Goal: Transaction & Acquisition: Download file/media

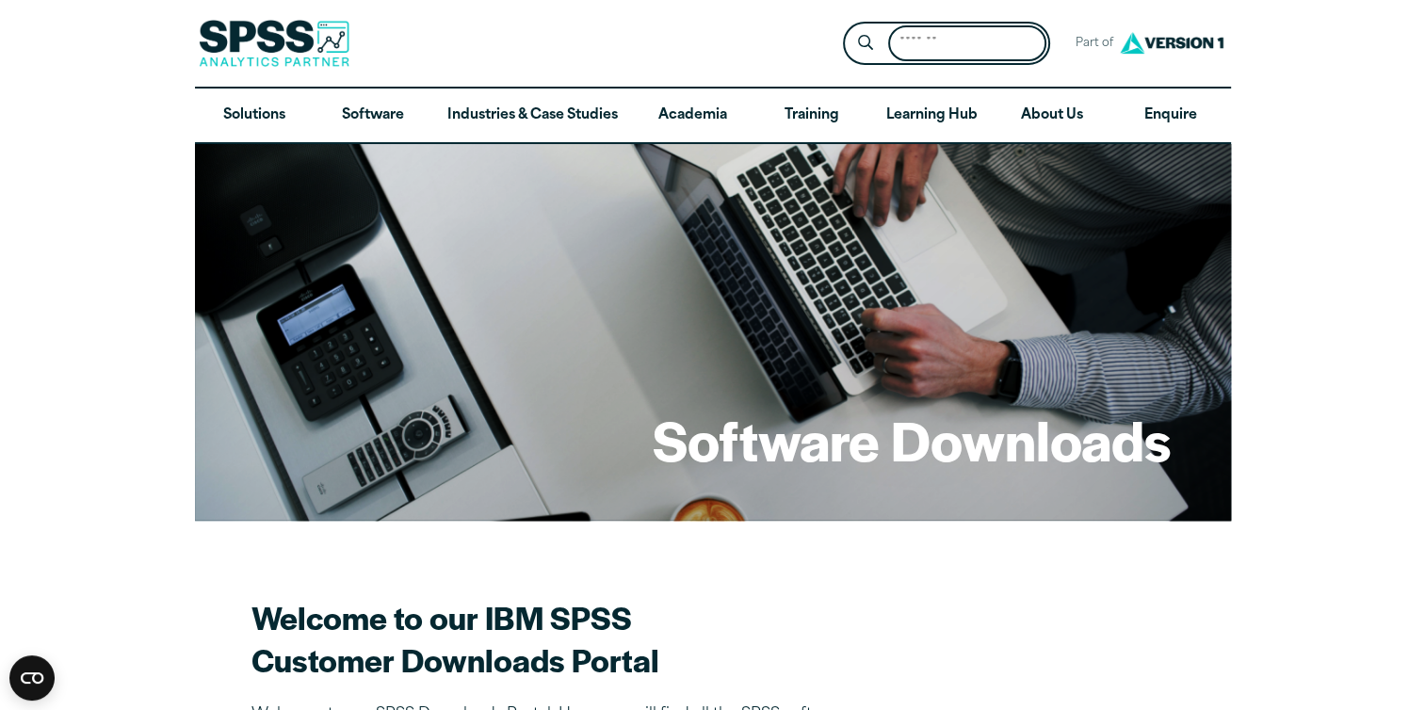
click at [898, 45] on input "Search for:" at bounding box center [967, 43] width 158 height 37
type input "**"
click at [848, 26] on button "Submit Site Search" at bounding box center [865, 43] width 35 height 35
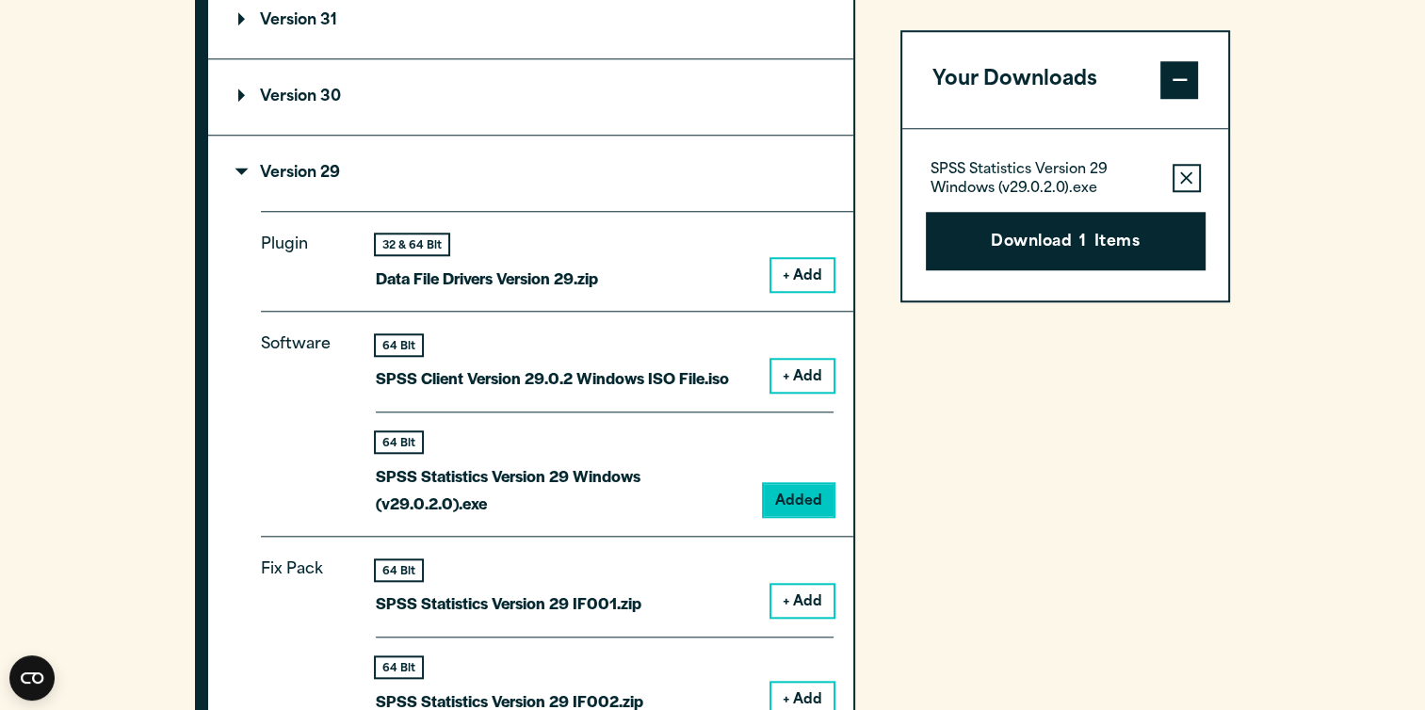
scroll to position [1620, 0]
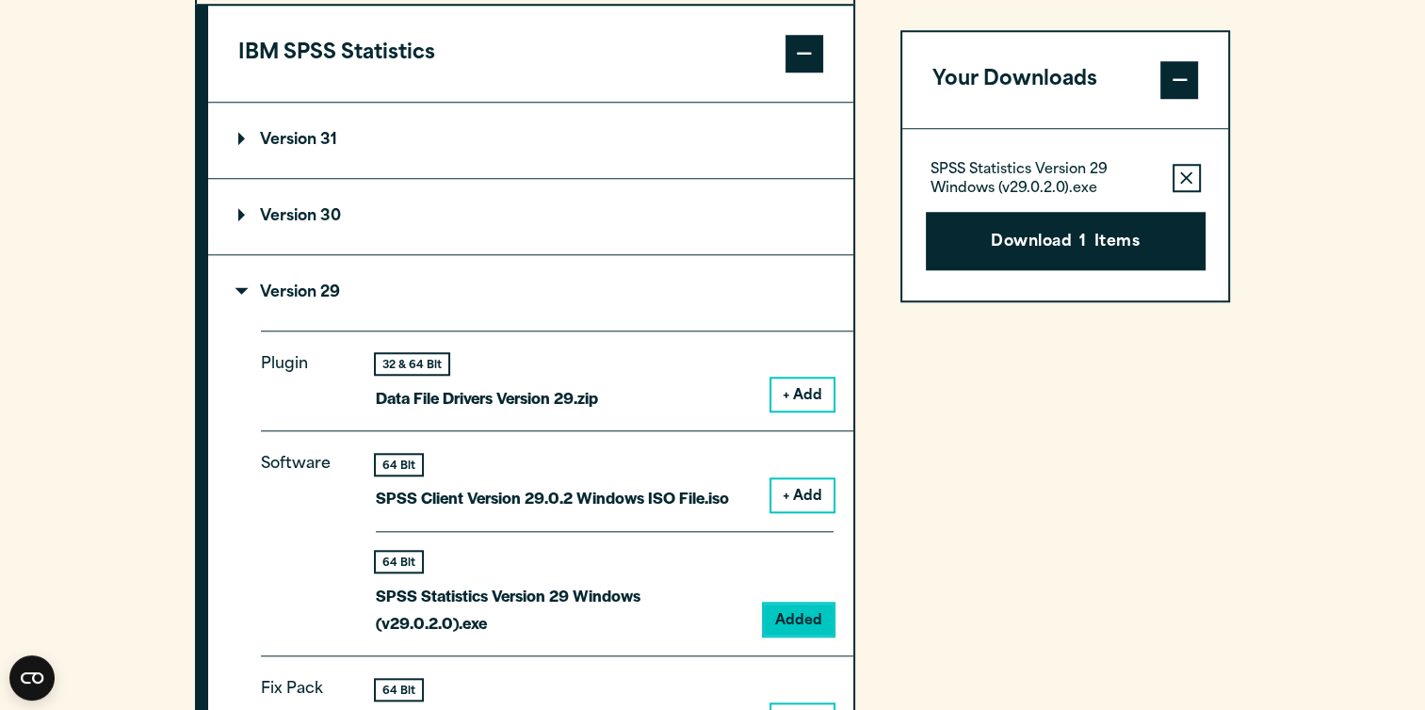
click at [250, 281] on summary "Version 29" at bounding box center [530, 292] width 645 height 75
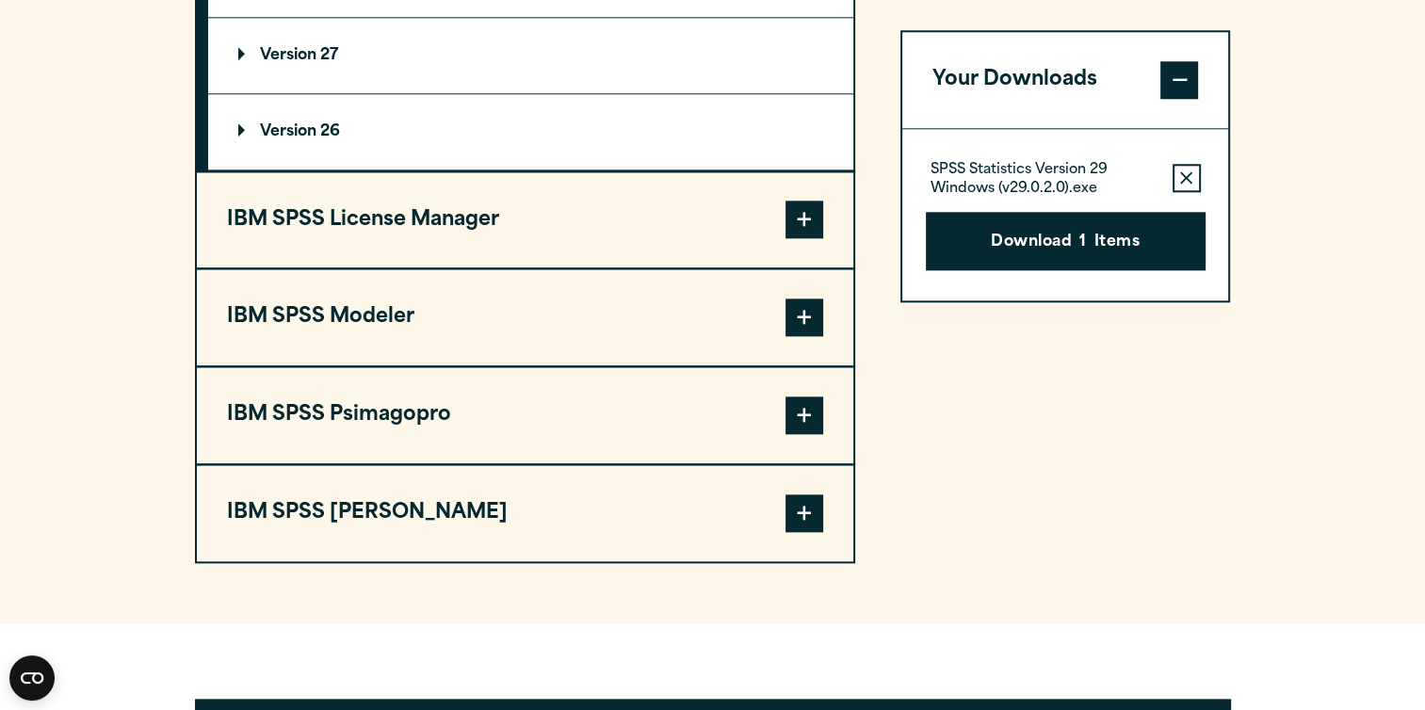
click at [429, 331] on button "IBM SPSS Modeler" at bounding box center [525, 317] width 657 height 96
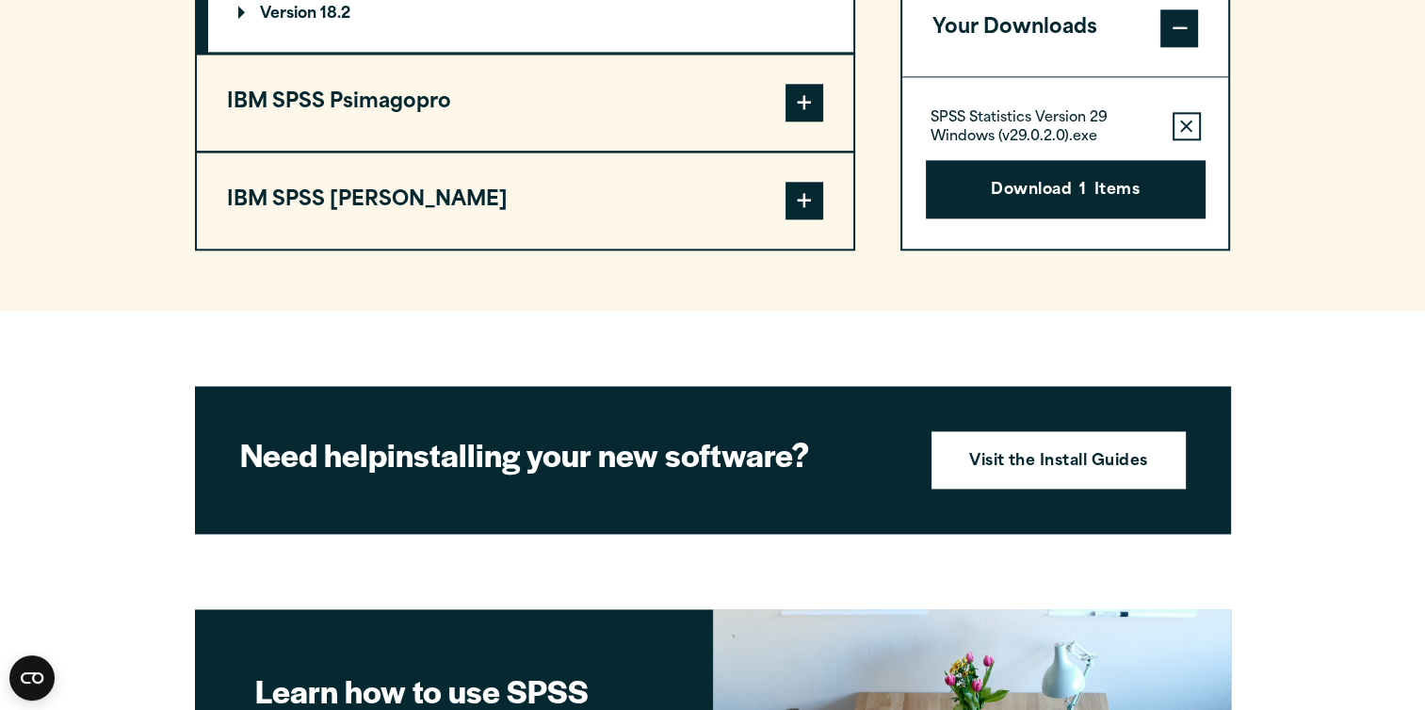
click at [550, 184] on button "IBM SPSS [PERSON_NAME]" at bounding box center [525, 201] width 657 height 96
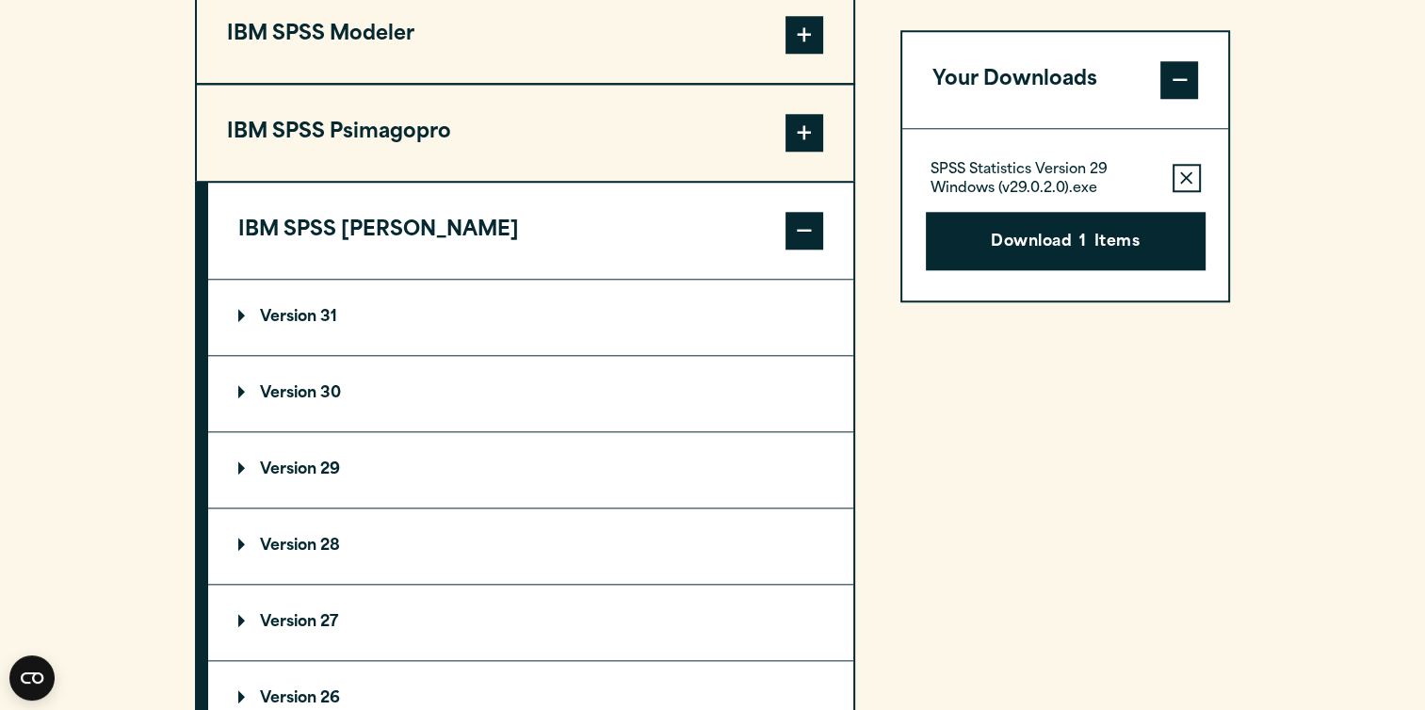
scroll to position [1801, 0]
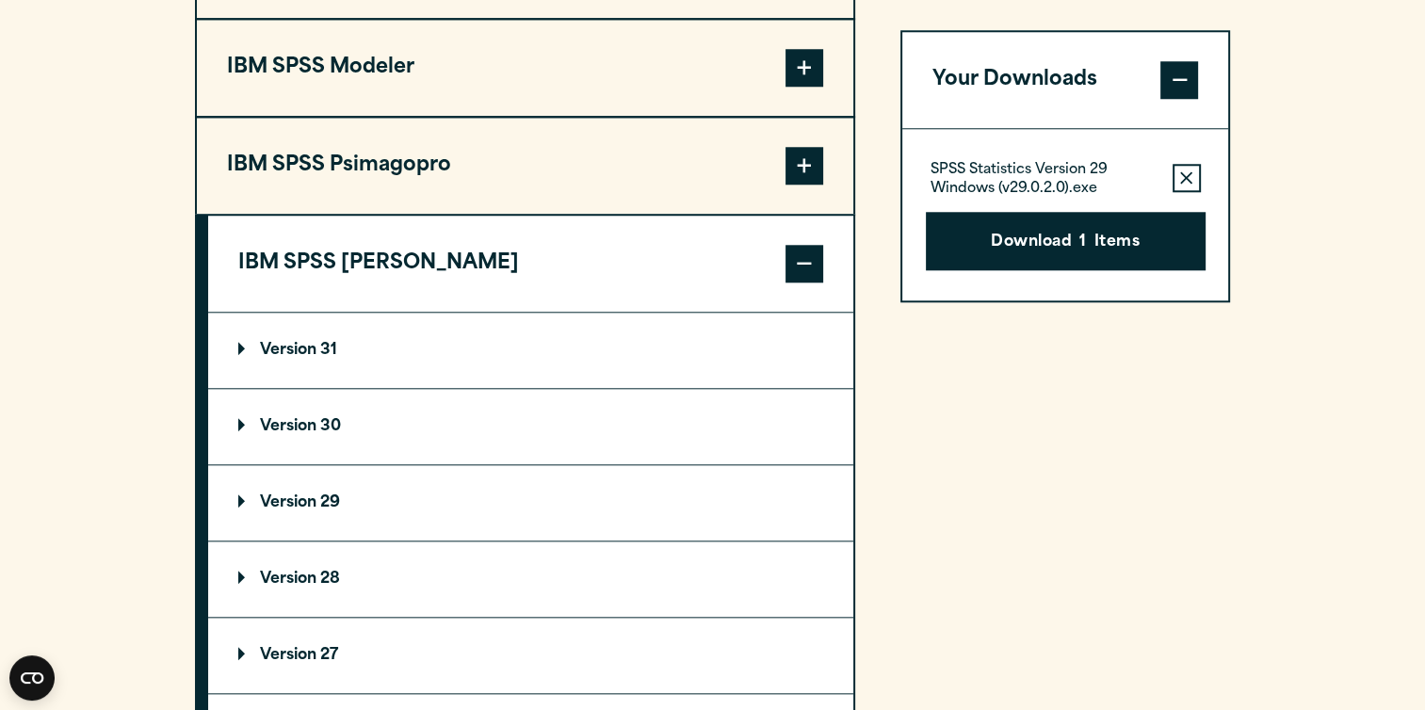
click at [572, 262] on button "IBM SPSS [PERSON_NAME]" at bounding box center [530, 264] width 645 height 96
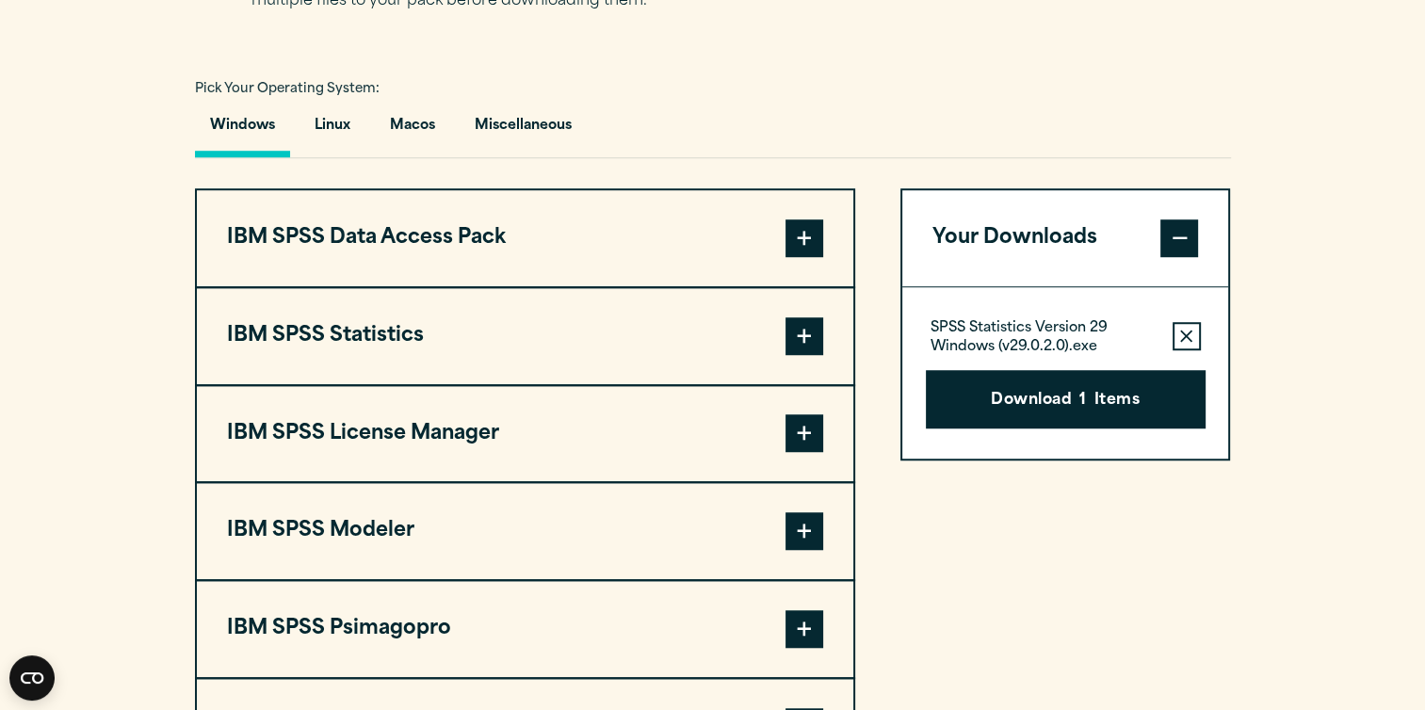
scroll to position [1338, 0]
click at [428, 334] on button "IBM SPSS Statistics" at bounding box center [525, 336] width 657 height 96
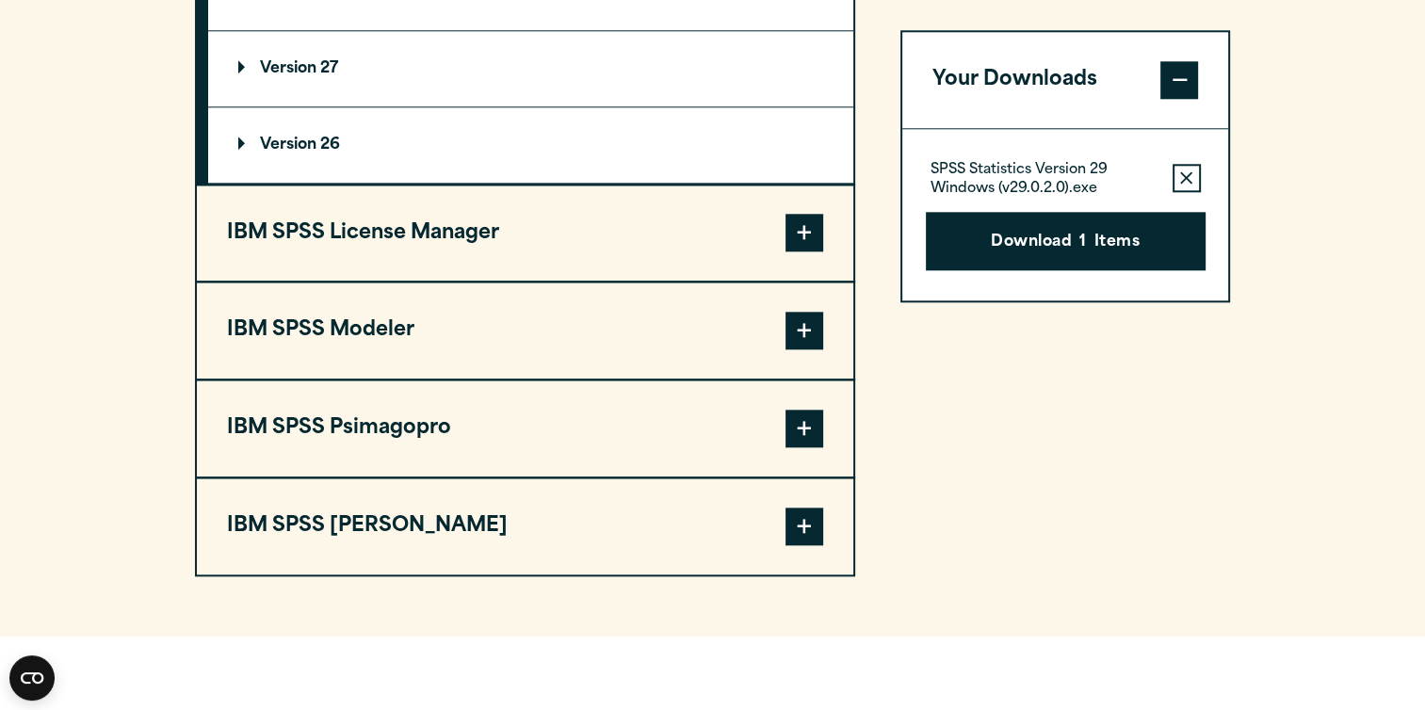
scroll to position [1878, 0]
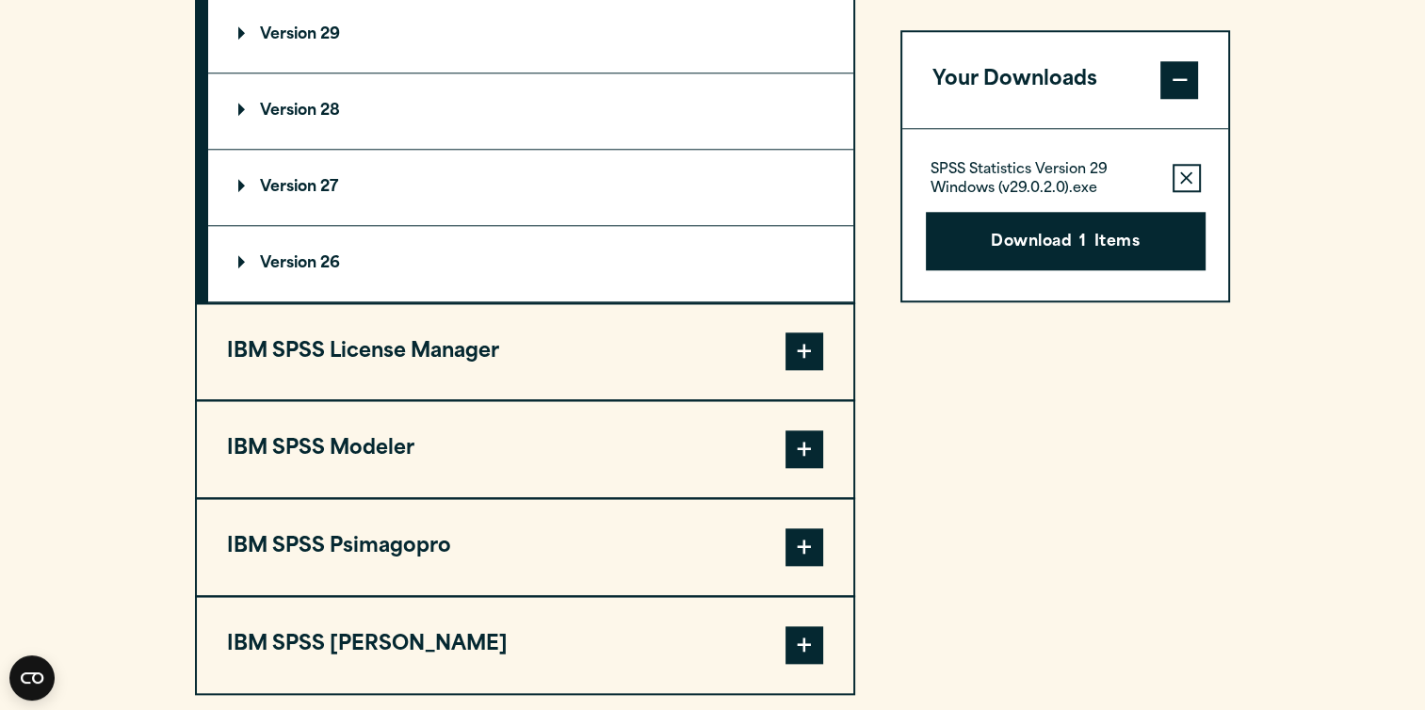
click at [315, 249] on summary "Version 26" at bounding box center [530, 263] width 645 height 75
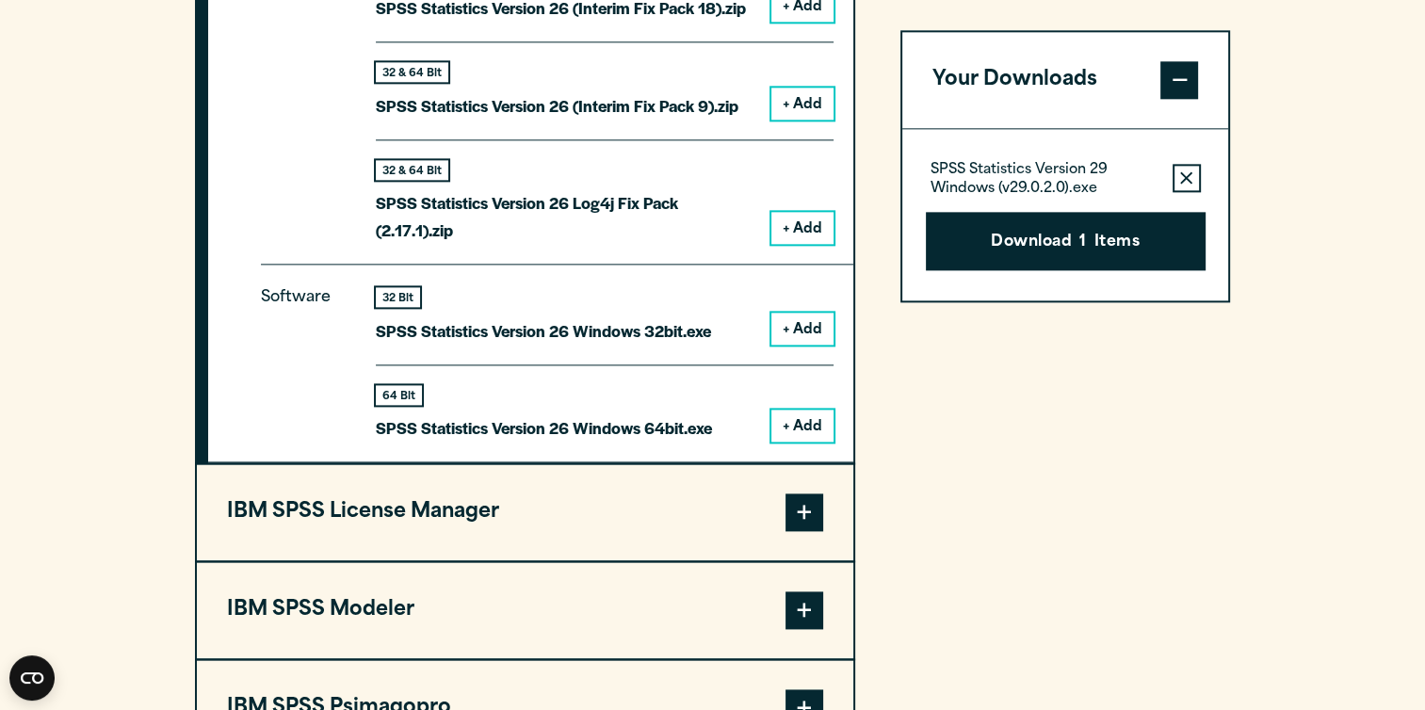
scroll to position [2355, 0]
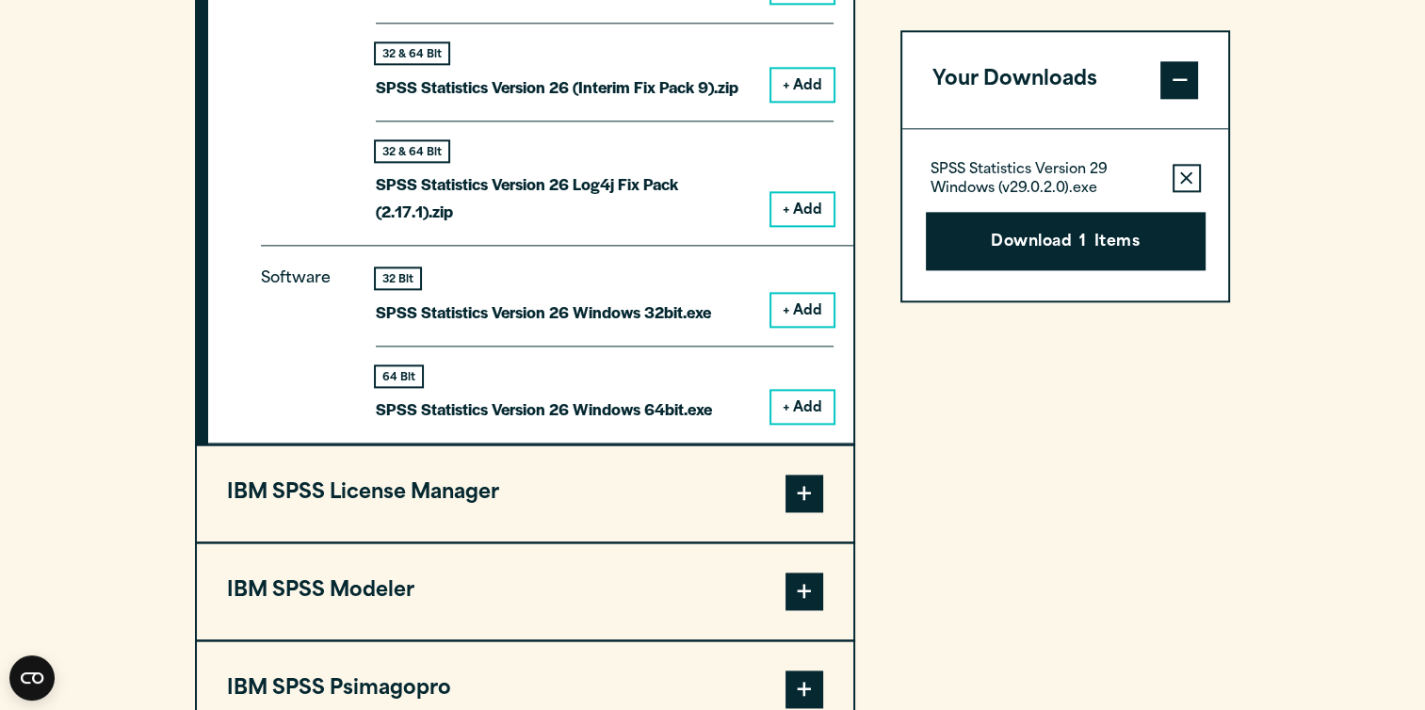
click at [796, 400] on button "+ Add" at bounding box center [802, 407] width 62 height 32
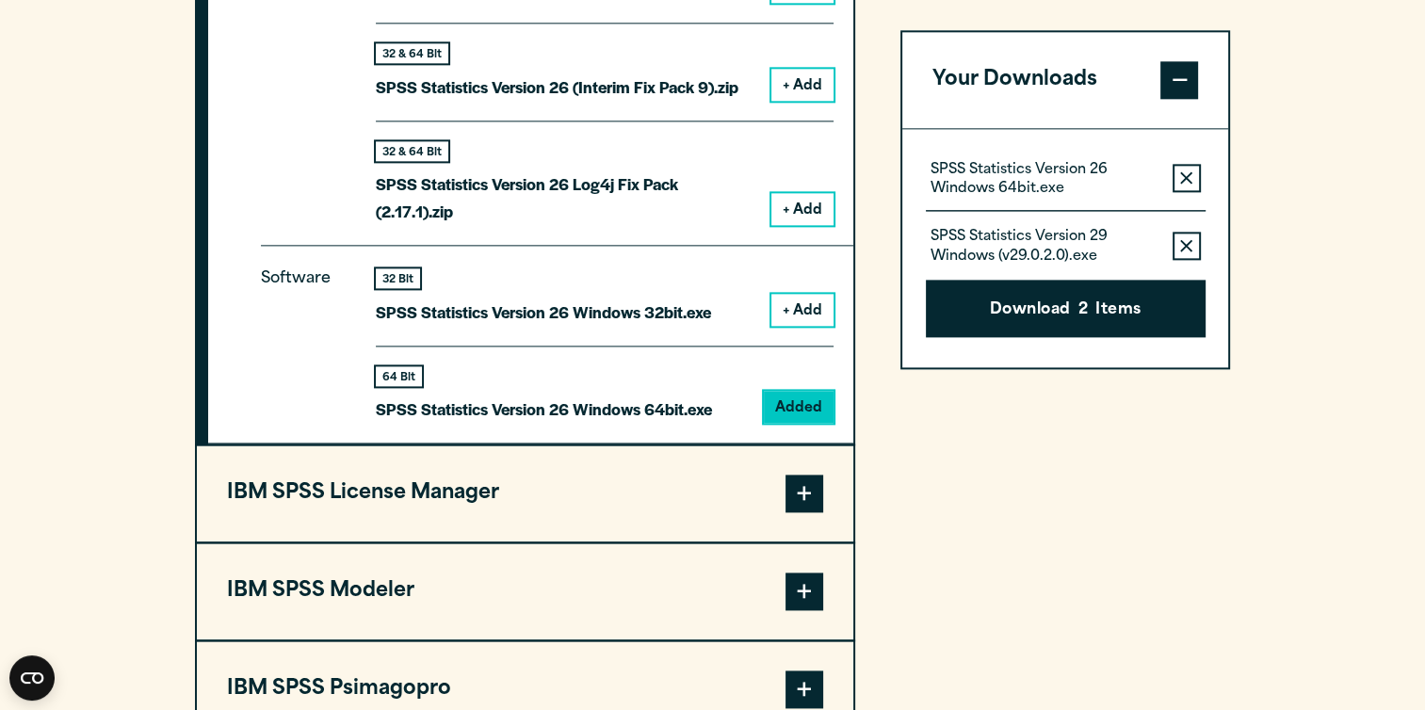
click at [1182, 241] on icon "button" at bounding box center [1186, 245] width 12 height 13
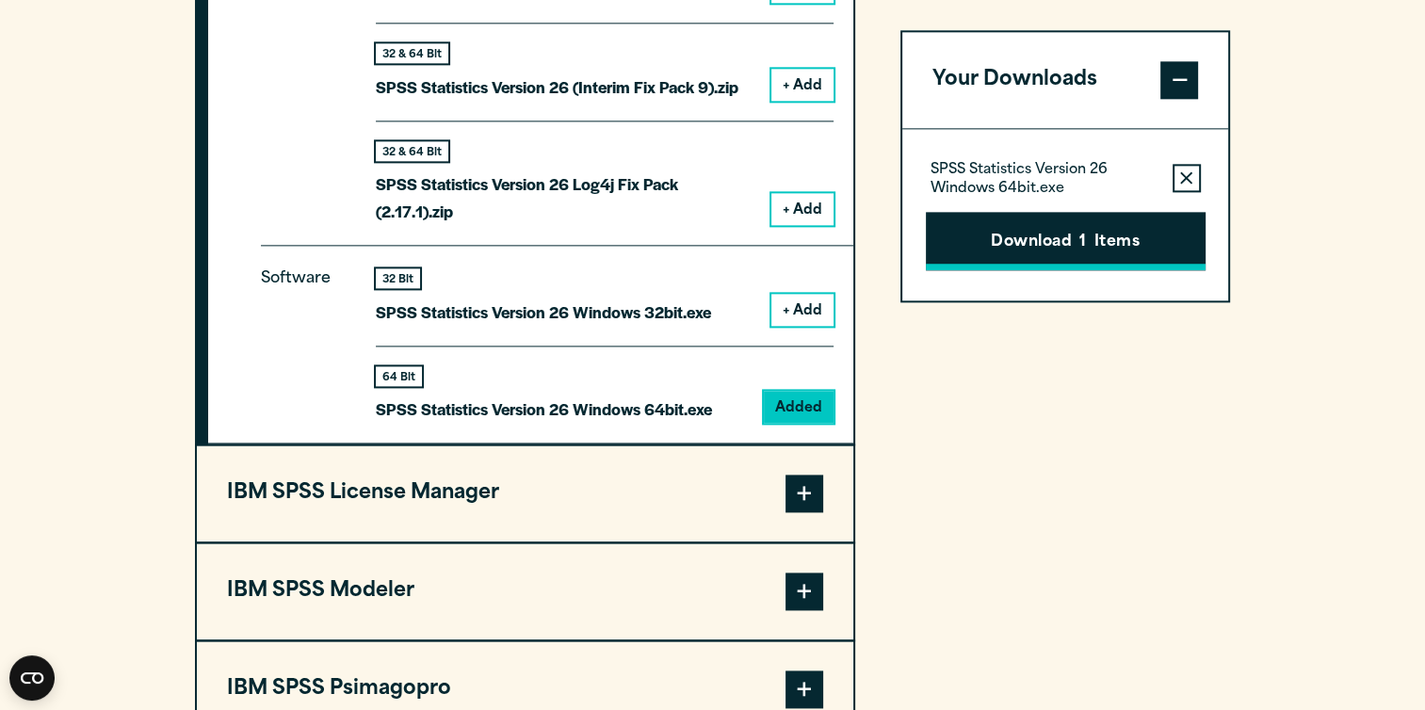
click at [1108, 236] on button "Download 1 Items" at bounding box center [1066, 241] width 280 height 58
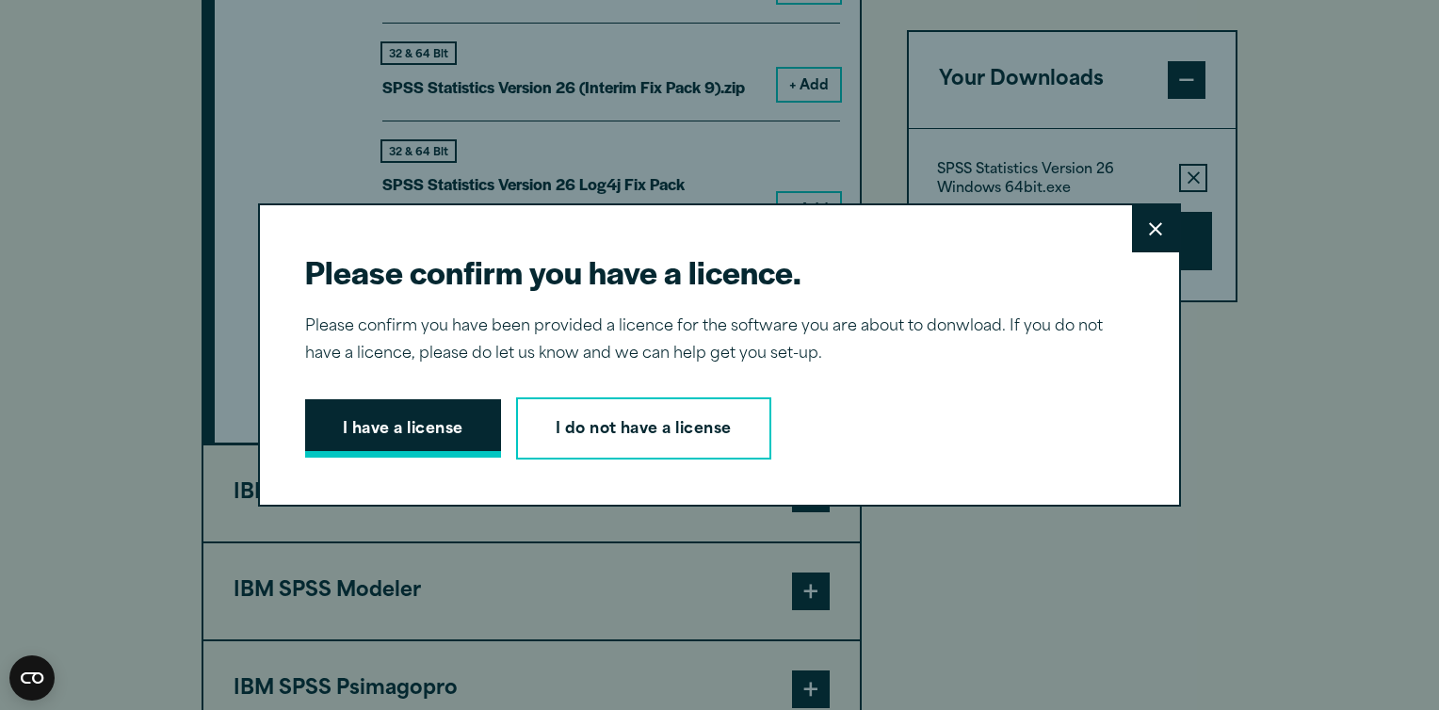
click at [382, 442] on button "I have a license" at bounding box center [403, 428] width 196 height 58
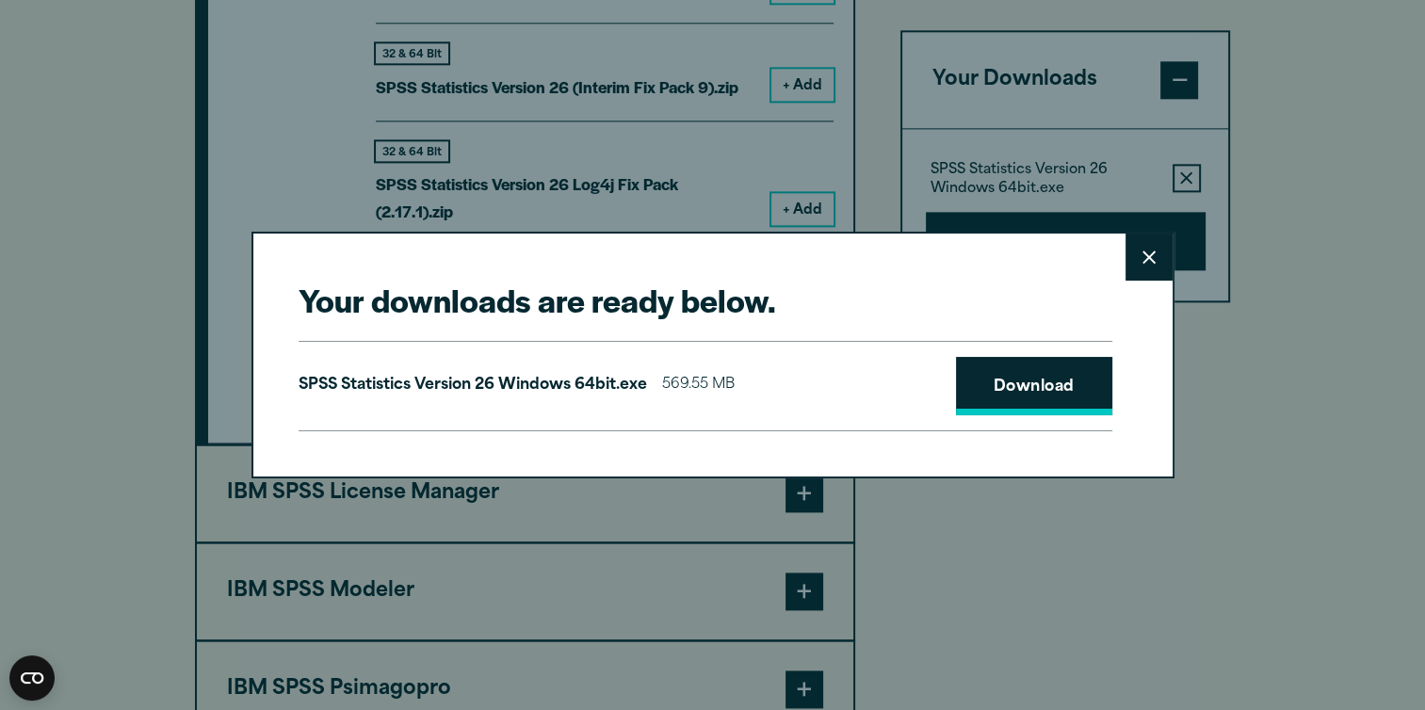
click at [997, 378] on link "Download" at bounding box center [1034, 386] width 156 height 58
click at [1022, 294] on h2 "Your downloads are ready below." at bounding box center [706, 300] width 814 height 42
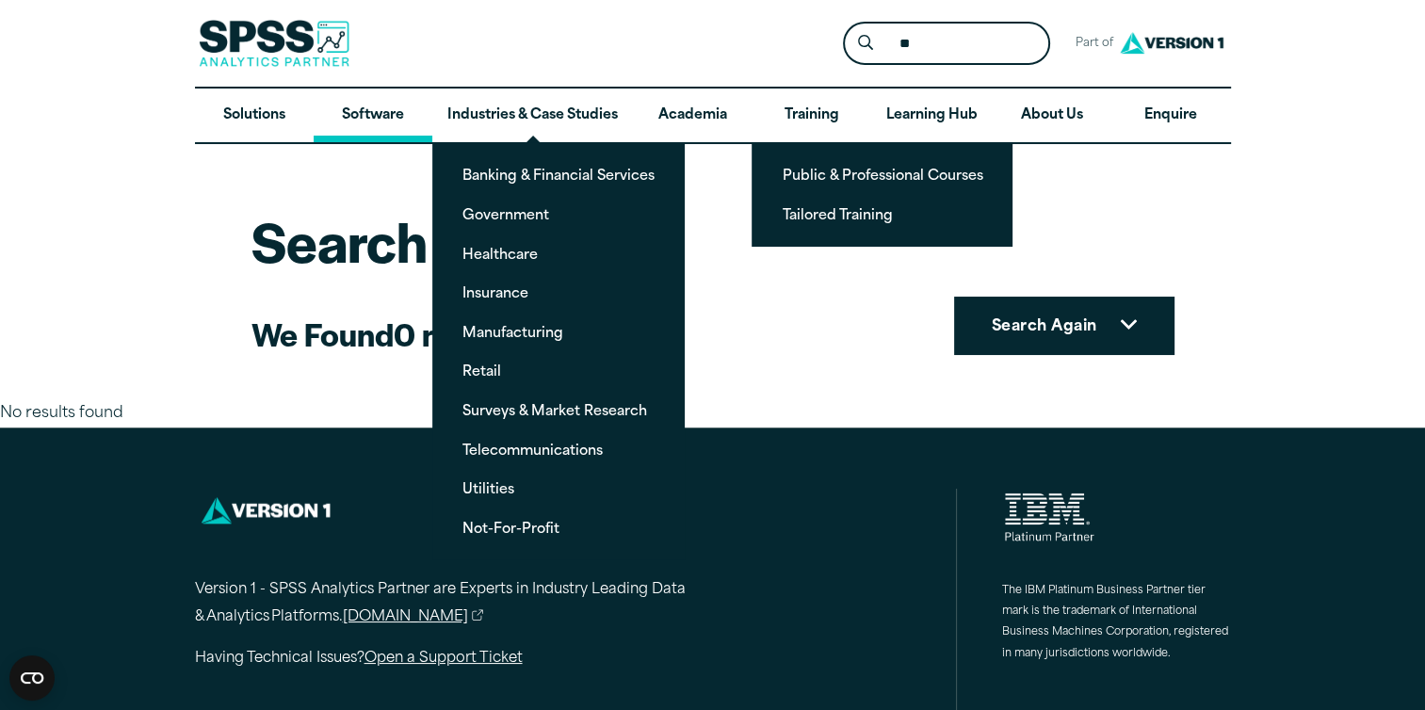
click at [405, 131] on link "Software" at bounding box center [373, 116] width 119 height 55
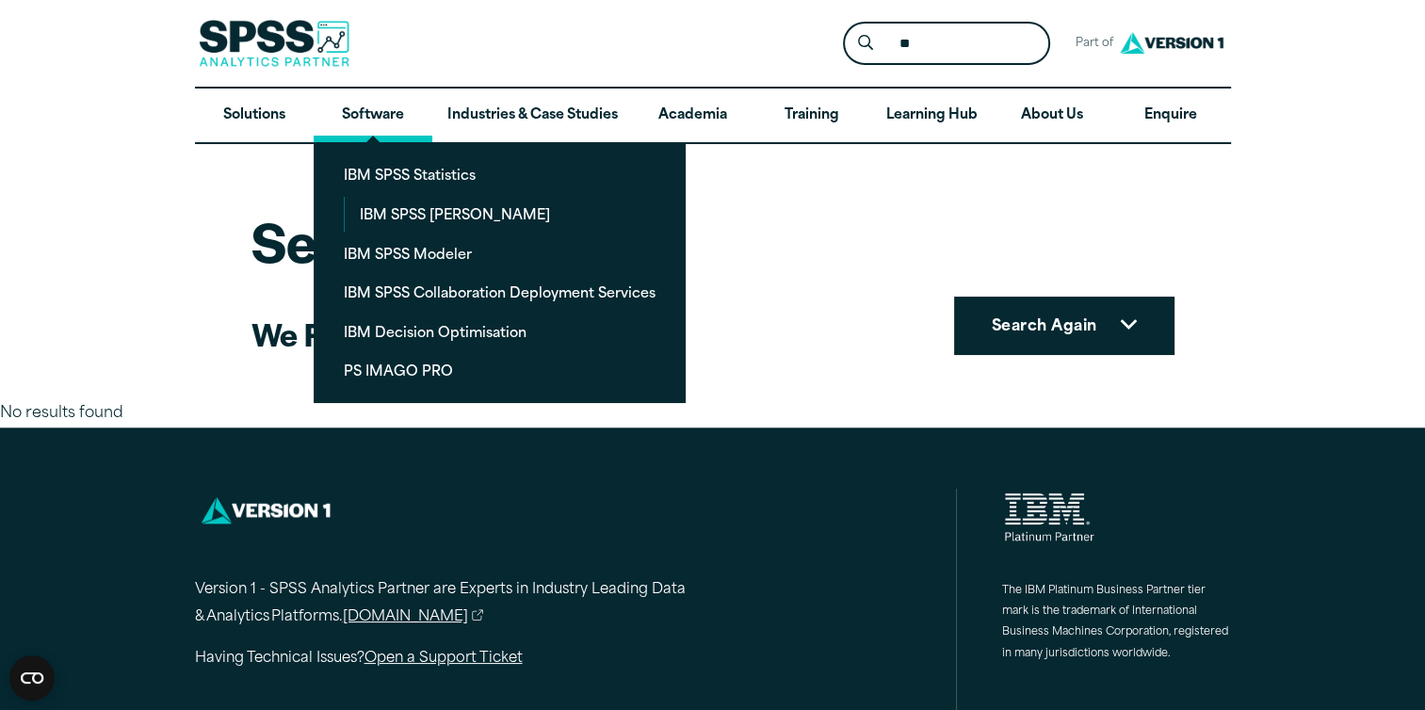
click at [405, 131] on link "Software" at bounding box center [373, 116] width 119 height 55
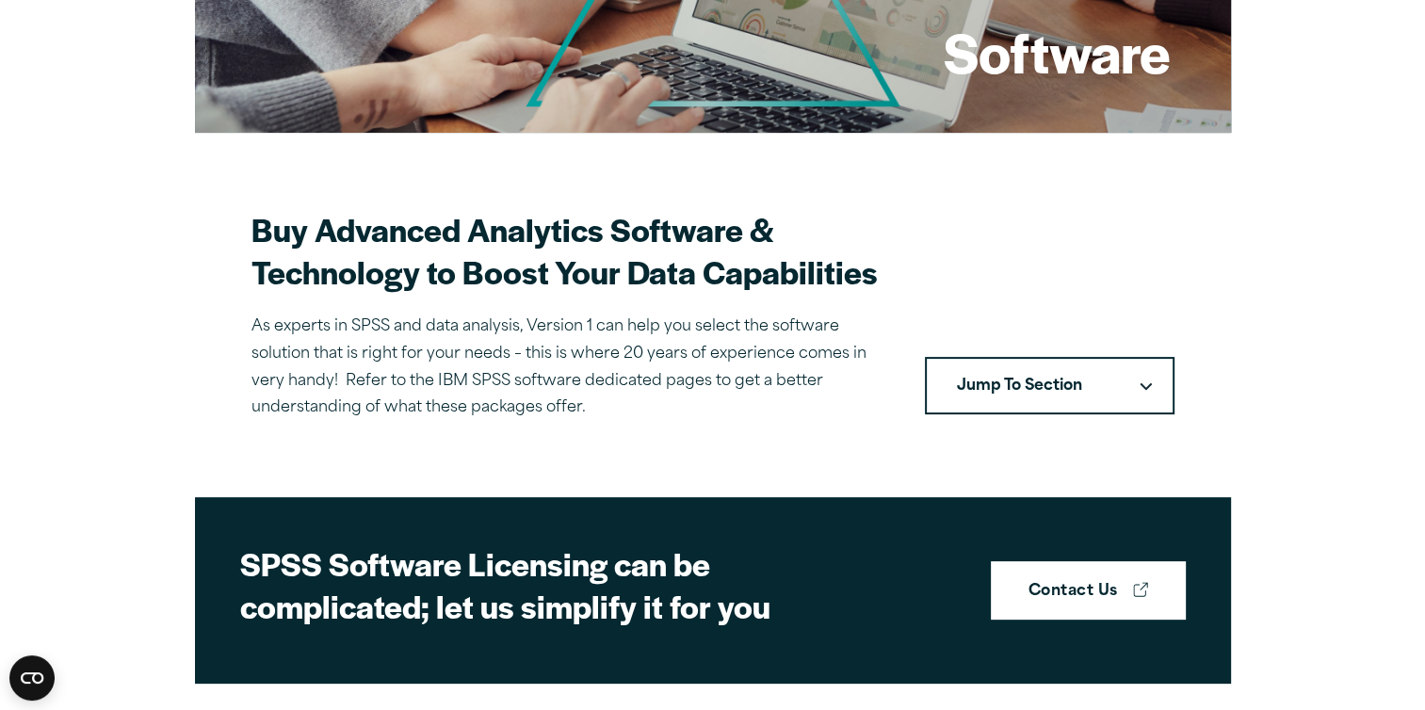
scroll to position [430, 0]
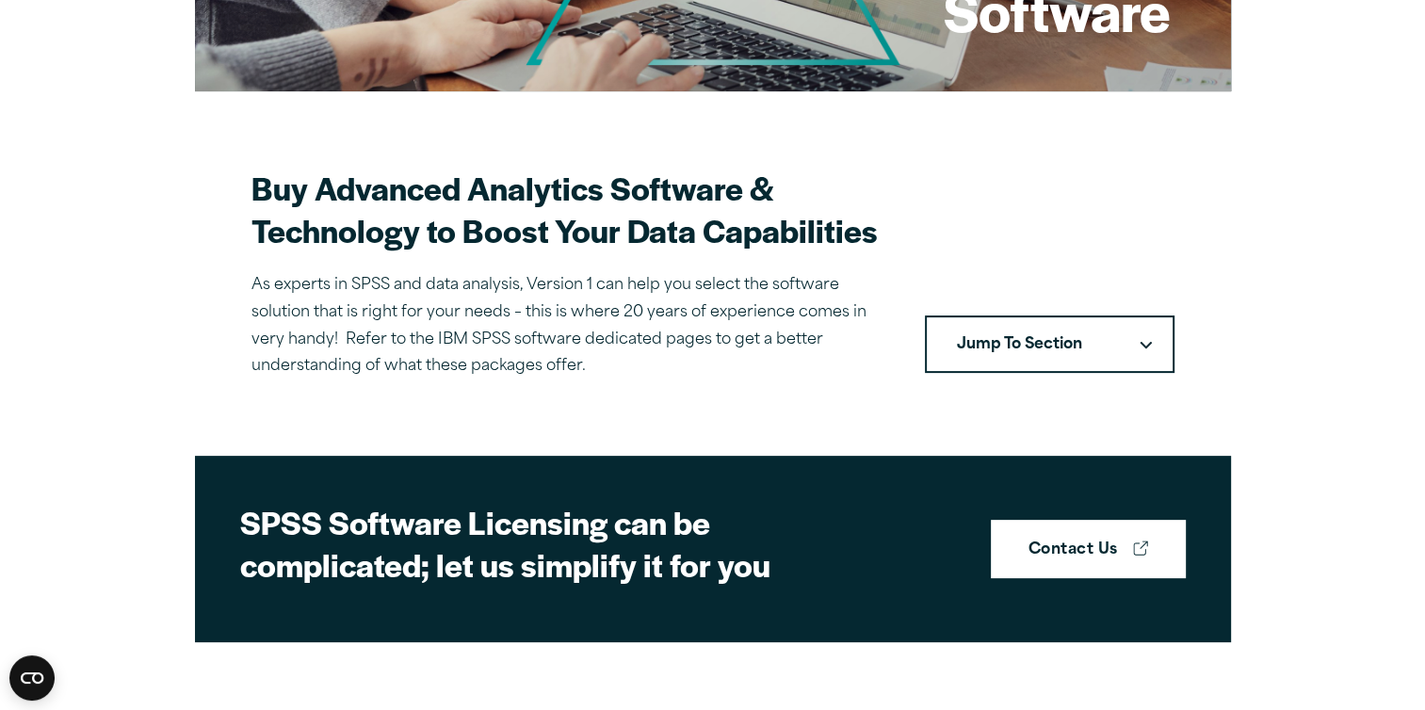
click at [1017, 336] on button "Jump To Section" at bounding box center [1050, 345] width 250 height 58
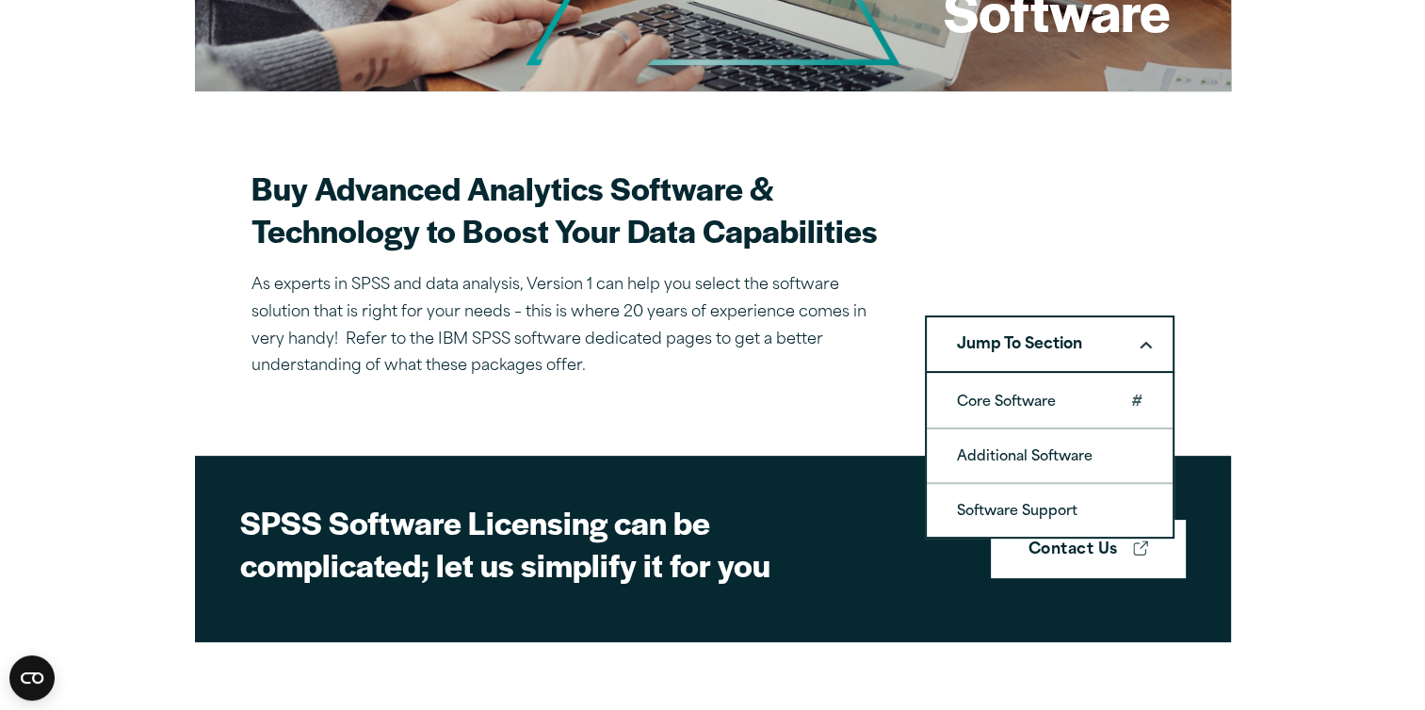
click at [1014, 398] on link "Core Software" at bounding box center [1050, 401] width 246 height 53
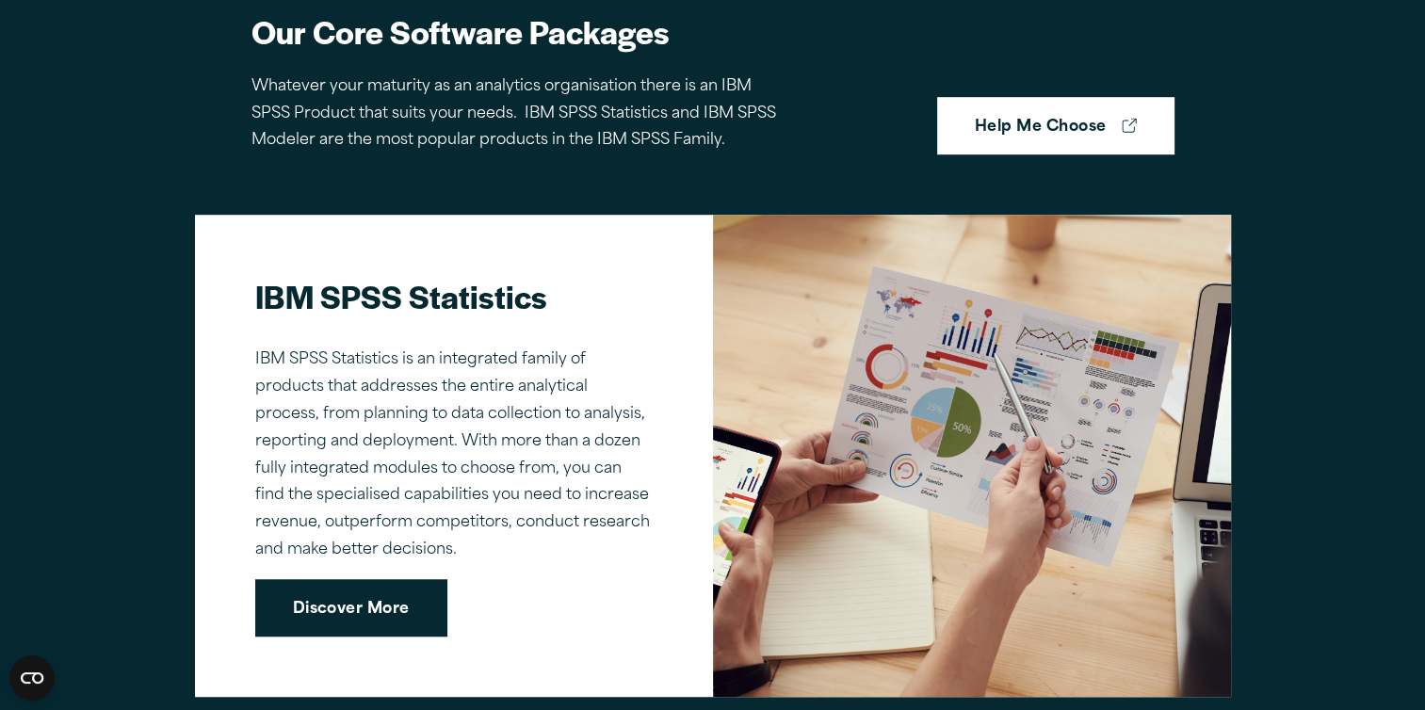
scroll to position [1292, 0]
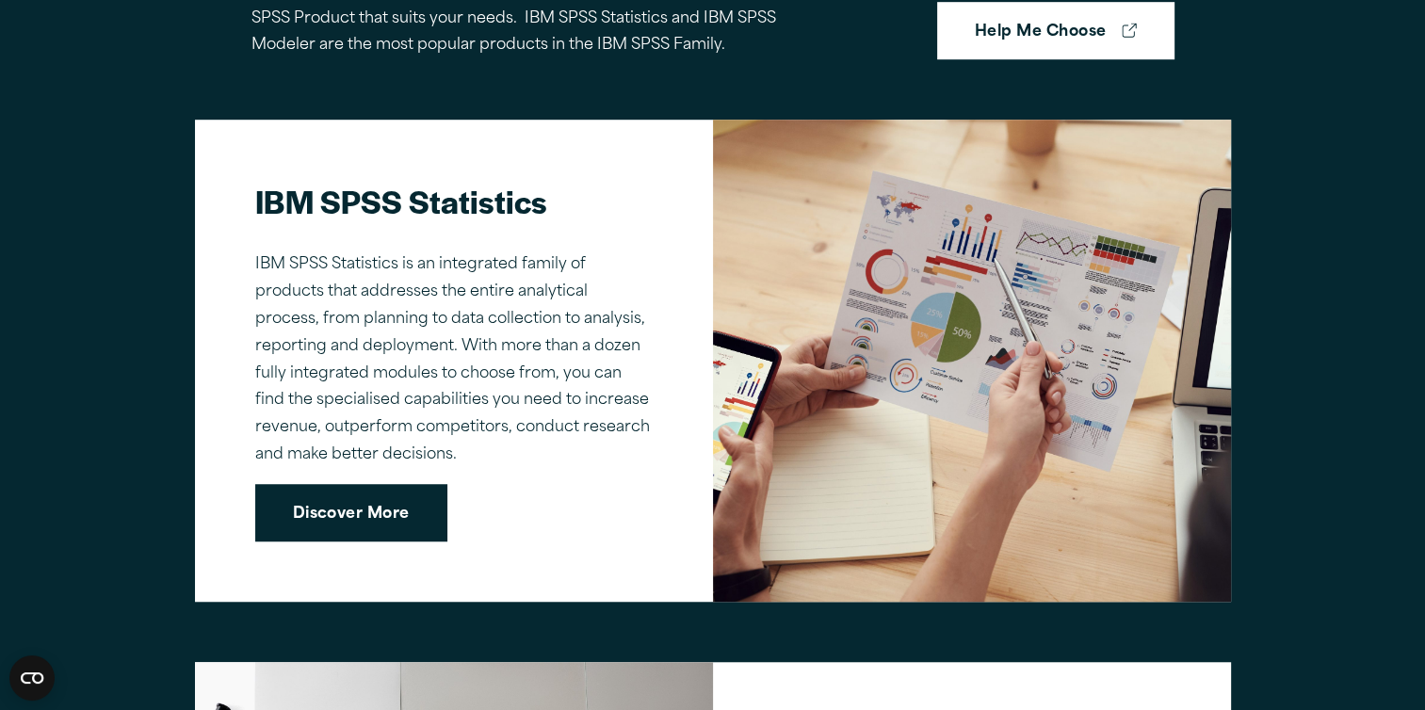
click at [384, 512] on link "Discover More" at bounding box center [351, 513] width 192 height 58
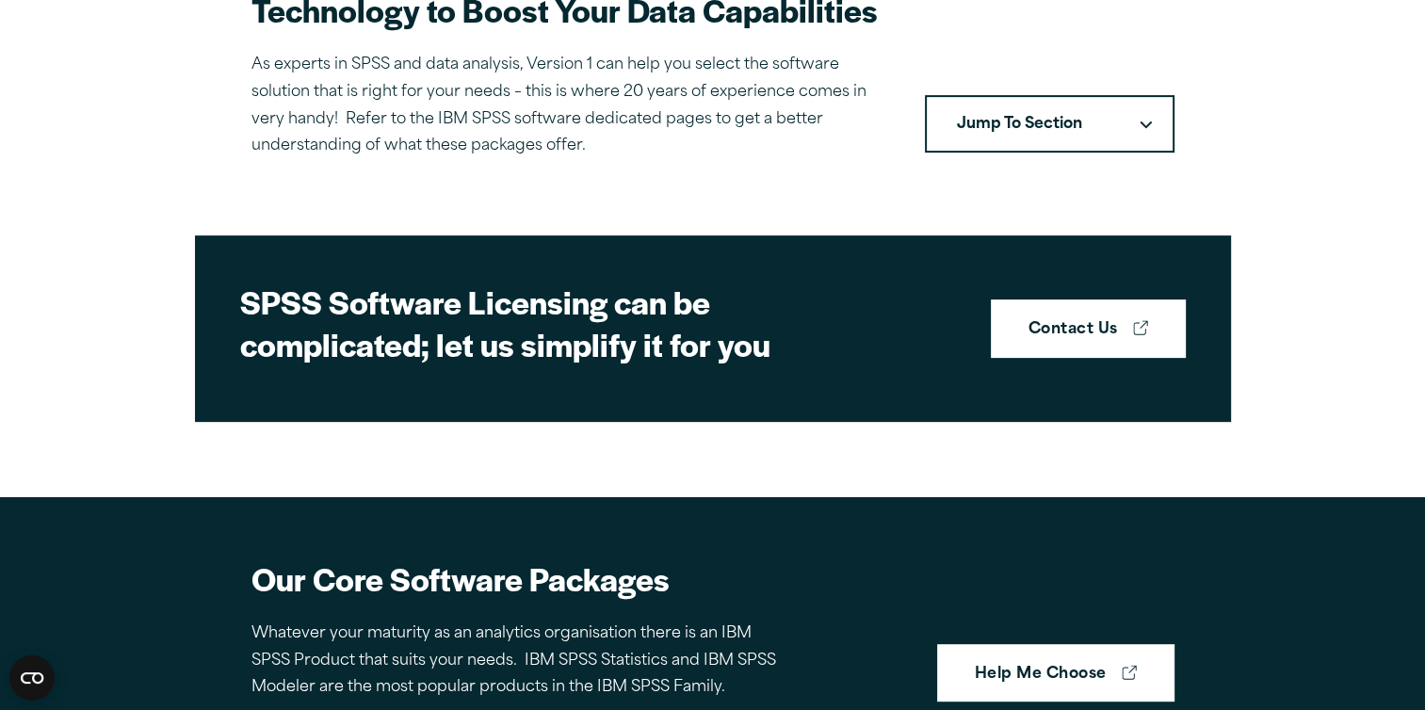
scroll to position [430, 0]
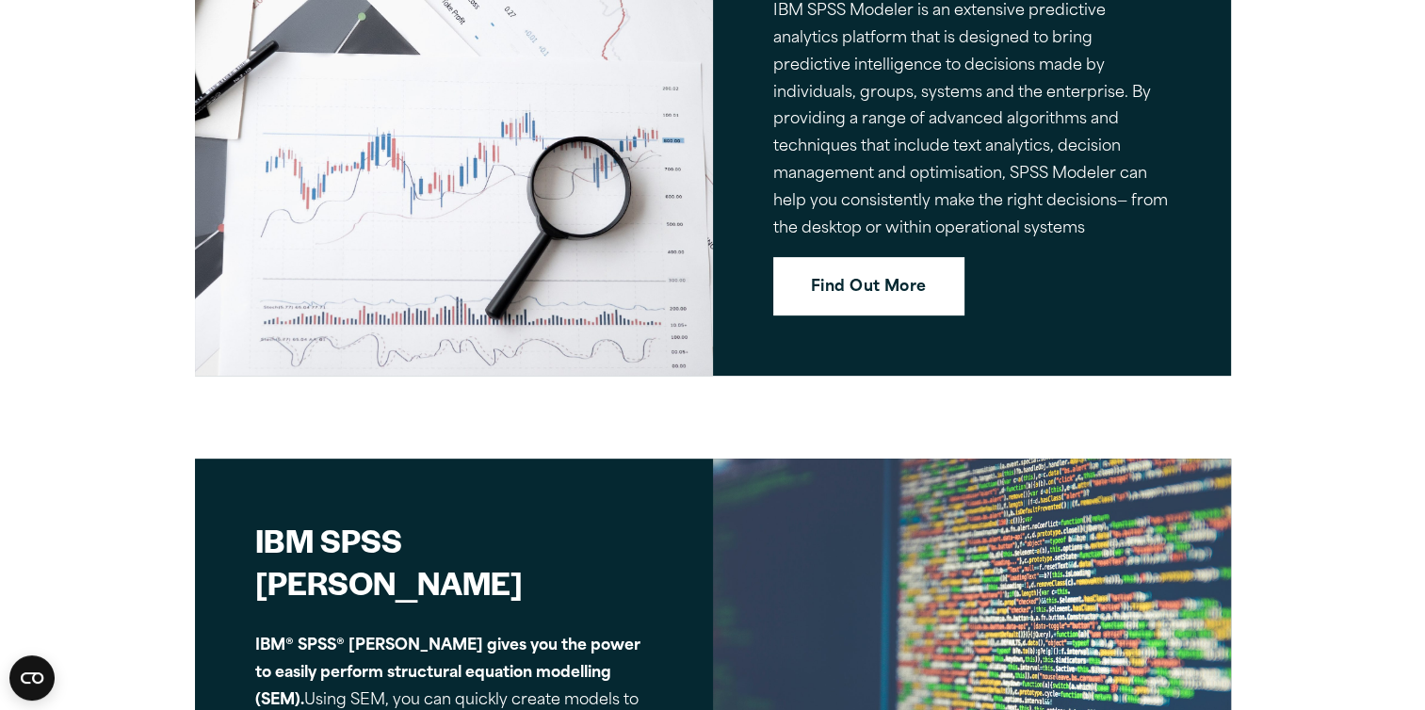
scroll to position [7816, 0]
